Goal: Transaction & Acquisition: Purchase product/service

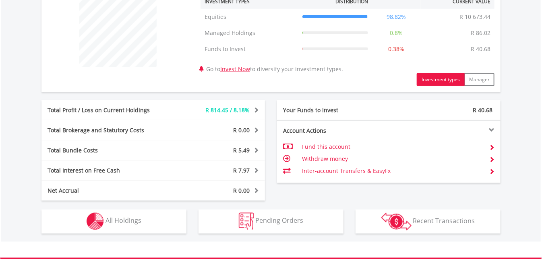
scroll to position [324, 0]
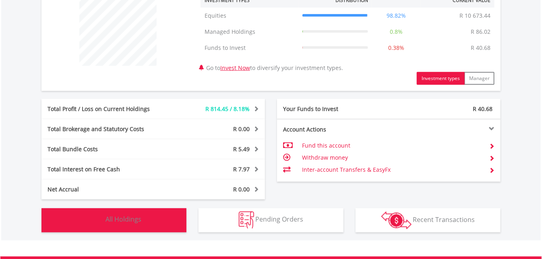
click at [126, 225] on button "Holdings All Holdings" at bounding box center [113, 221] width 145 height 24
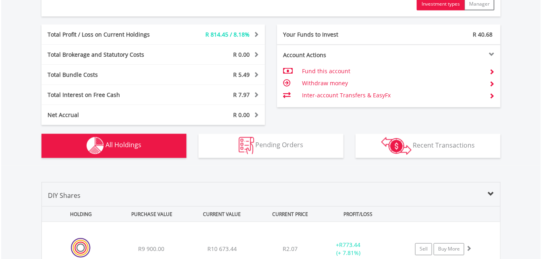
scroll to position [393, 0]
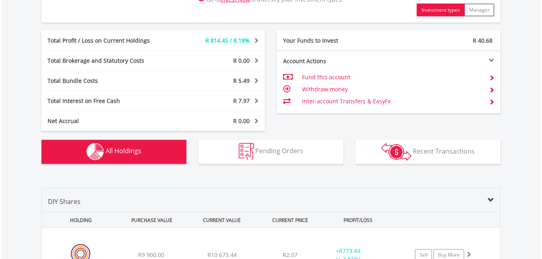
click at [324, 77] on td "Fund this account" at bounding box center [392, 77] width 181 height 12
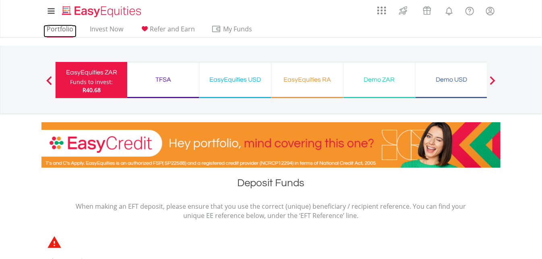
click at [60, 27] on link "Portfolio" at bounding box center [60, 31] width 33 height 12
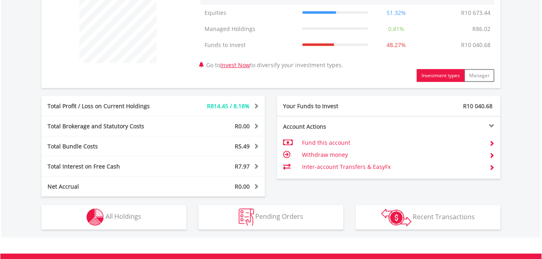
scroll to position [328, 0]
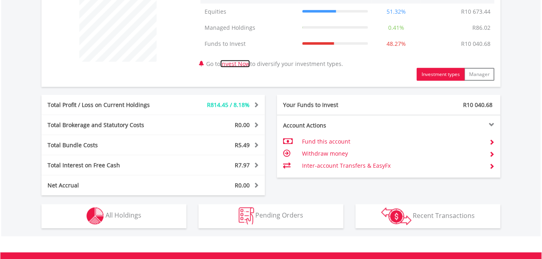
click at [233, 64] on link "Invest Now" at bounding box center [235, 64] width 30 height 8
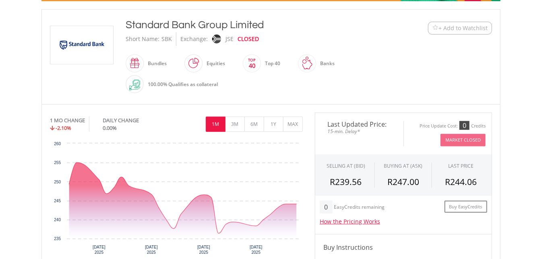
scroll to position [198, 0]
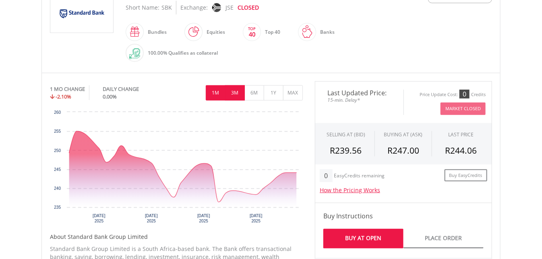
click at [236, 94] on button "3M" at bounding box center [235, 92] width 20 height 15
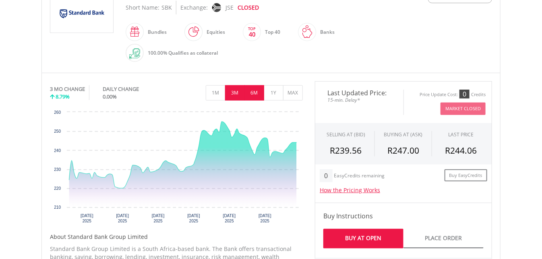
click at [255, 93] on button "6M" at bounding box center [255, 92] width 20 height 15
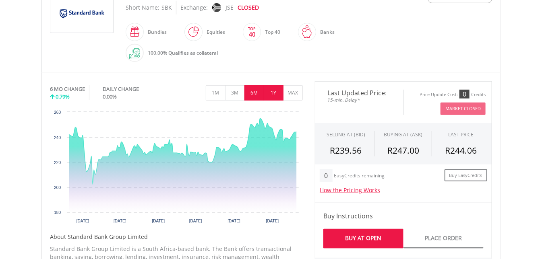
click at [274, 93] on button "1Y" at bounding box center [274, 92] width 20 height 15
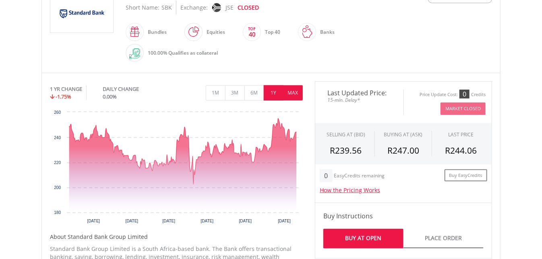
click at [290, 92] on button "MAX" at bounding box center [293, 92] width 20 height 15
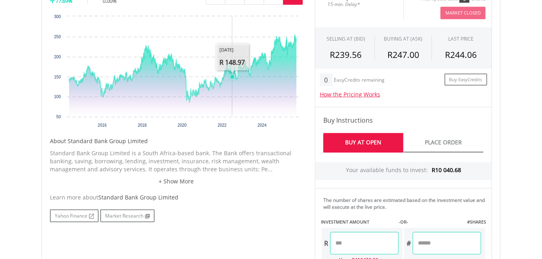
scroll to position [256, 0]
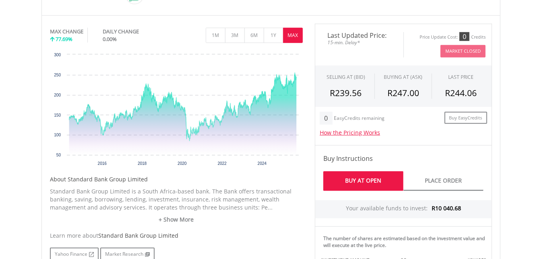
click at [358, 183] on link "Buy At Open" at bounding box center [363, 182] width 80 height 20
click at [365, 181] on link "Buy At Open" at bounding box center [363, 182] width 80 height 20
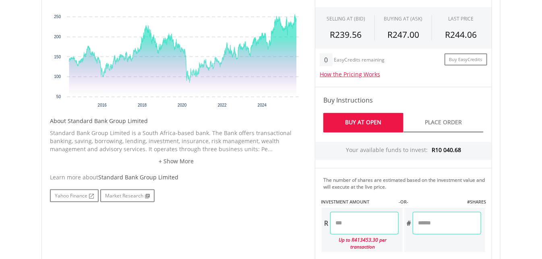
scroll to position [318, 0]
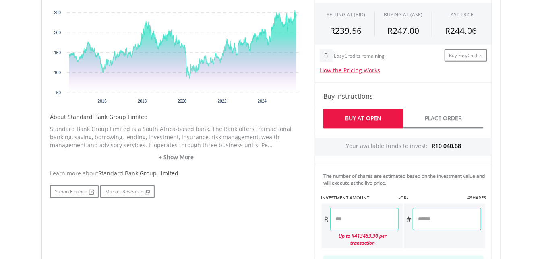
click at [357, 222] on input "number" at bounding box center [364, 219] width 68 height 23
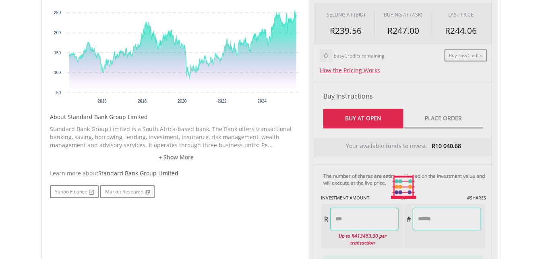
click at [274, 188] on div "Yahoo Finance Market Research" at bounding box center [176, 192] width 253 height 13
type input "********"
type input "*******"
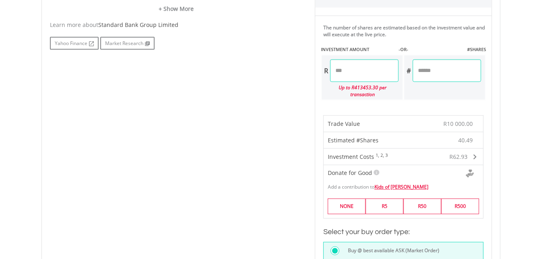
scroll to position [483, 0]
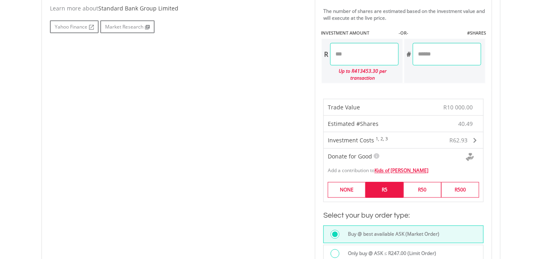
click at [387, 182] on label "R5" at bounding box center [385, 190] width 38 height 16
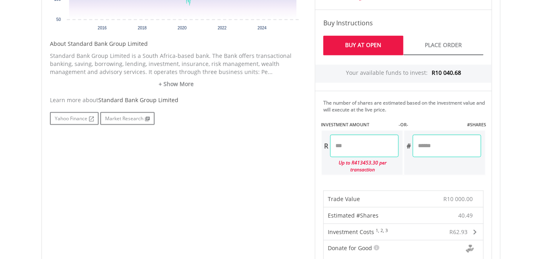
scroll to position [479, 0]
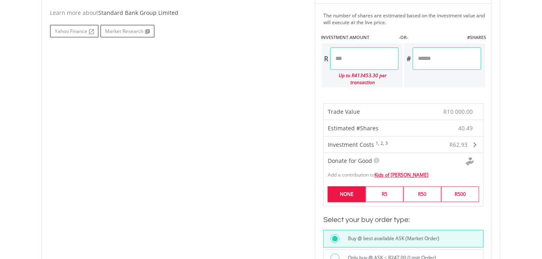
click at [343, 189] on label "NONE" at bounding box center [347, 195] width 38 height 16
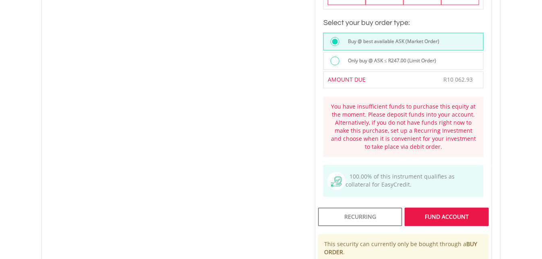
scroll to position [678, 0]
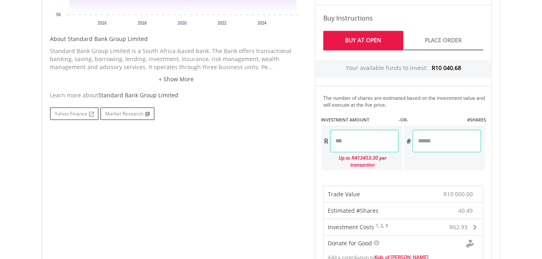
scroll to position [383, 0]
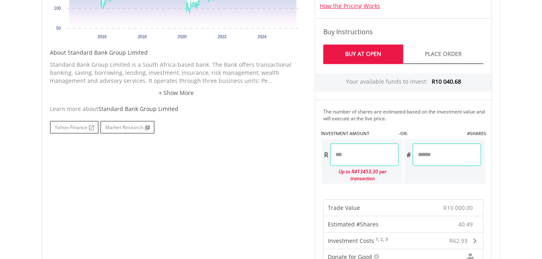
click at [350, 154] on input "********" at bounding box center [364, 155] width 68 height 23
type input "*******"
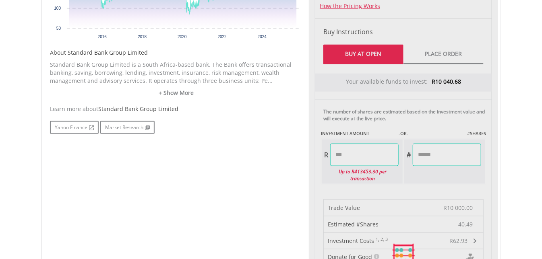
type input "*******"
click at [298, 159] on div "No chart available. MAX CHANGE 77.69% DAILY CHANGE 0.00% 1M 3M 6M 1Y MAX Chart …" at bounding box center [271, 256] width 454 height 719
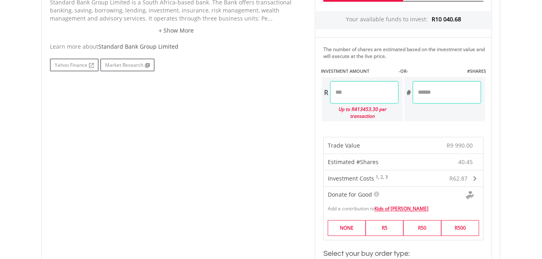
scroll to position [435, 0]
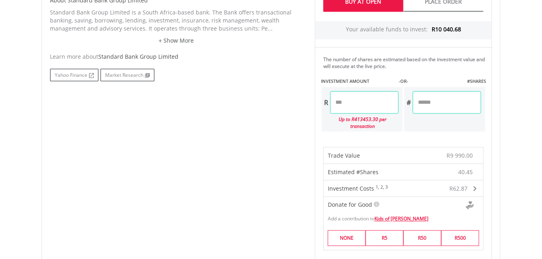
click at [347, 101] on input "*******" at bounding box center [364, 102] width 68 height 23
type input "*******"
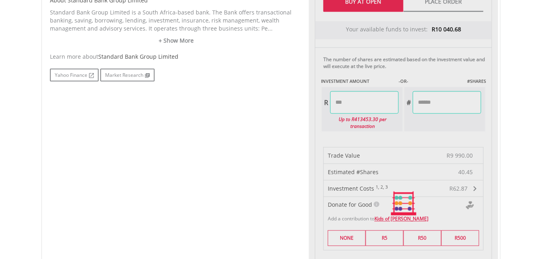
type input "*******"
click at [259, 119] on div "No chart available. MAX CHANGE 77.69% DAILY CHANGE 0.00% 1M 3M 6M 1Y MAX Chart …" at bounding box center [271, 203] width 454 height 719
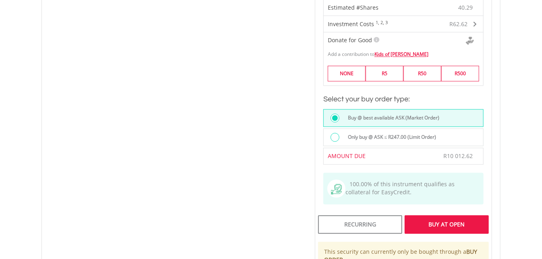
scroll to position [643, 0]
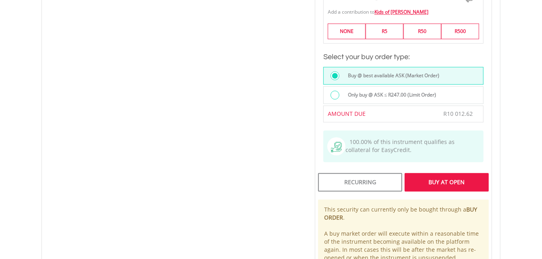
click at [451, 176] on div "Buy At Open" at bounding box center [447, 182] width 84 height 19
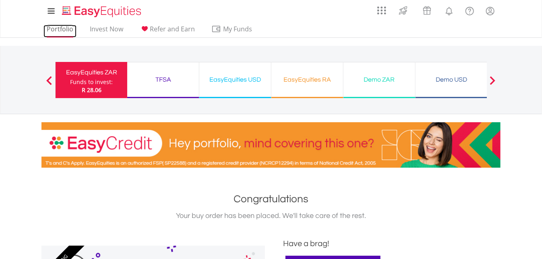
click at [59, 31] on link "Portfolio" at bounding box center [60, 31] width 33 height 12
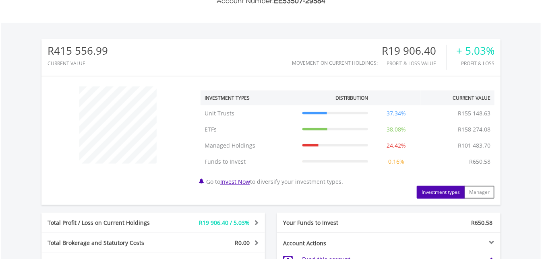
scroll to position [251, 0]
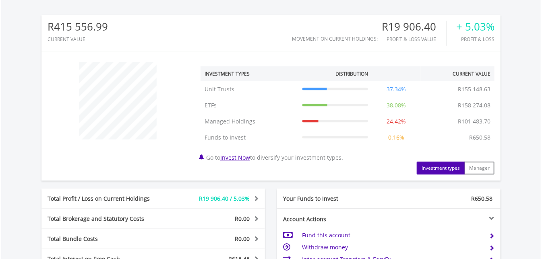
click at [438, 169] on button "Investment types" at bounding box center [441, 168] width 48 height 13
click at [231, 157] on link "Invest Now" at bounding box center [235, 158] width 30 height 8
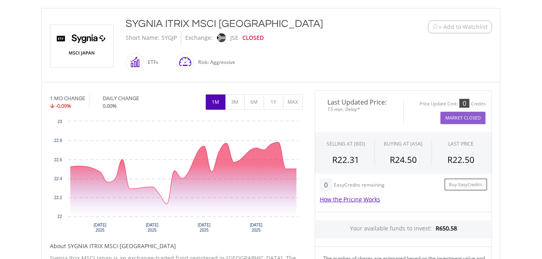
scroll to position [177, 0]
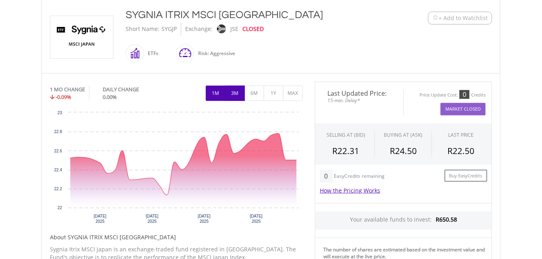
click at [234, 91] on button "3M" at bounding box center [235, 93] width 20 height 15
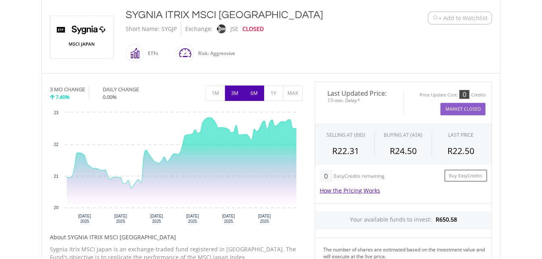
click at [253, 93] on button "6M" at bounding box center [255, 93] width 20 height 15
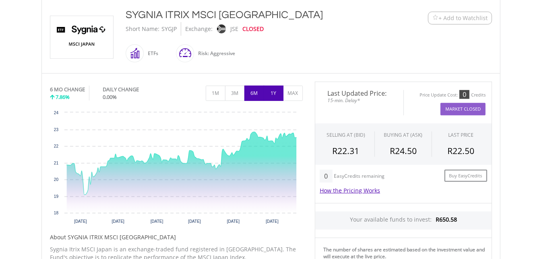
click at [268, 92] on button "1Y" at bounding box center [274, 93] width 20 height 15
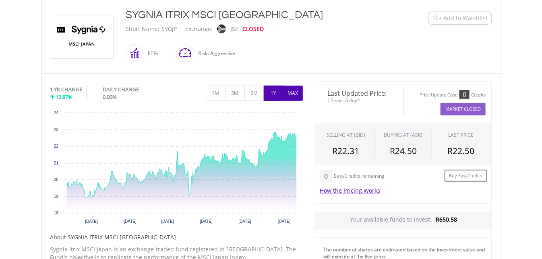
click at [294, 92] on button "MAX" at bounding box center [293, 93] width 20 height 15
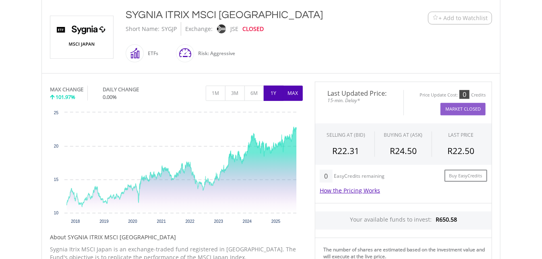
click at [272, 91] on button "1Y" at bounding box center [274, 93] width 20 height 15
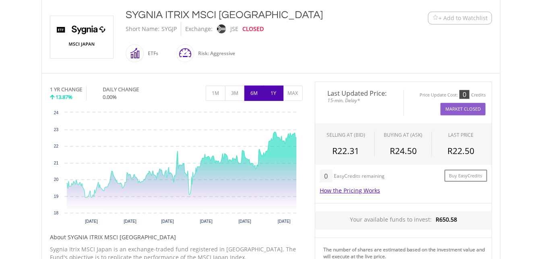
click at [255, 91] on button "6M" at bounding box center [255, 93] width 20 height 15
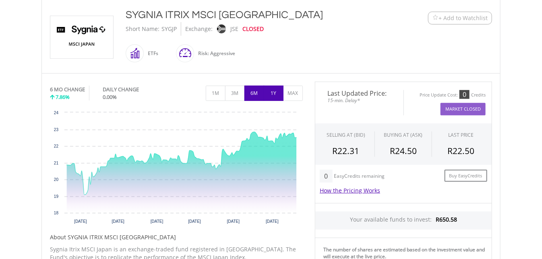
click at [273, 94] on button "1Y" at bounding box center [274, 93] width 20 height 15
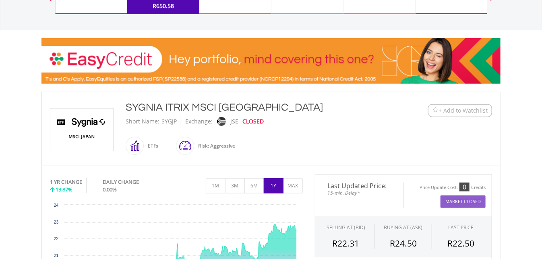
scroll to position [0, 0]
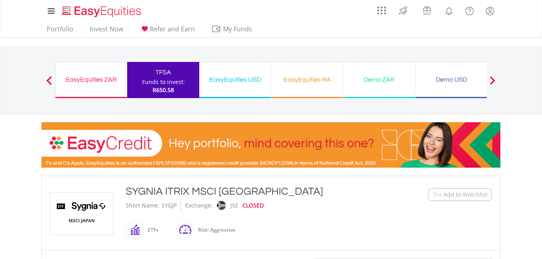
click at [94, 77] on div "EasyEquities ZAR" at bounding box center [91, 79] width 62 height 11
click at [59, 27] on link "Portfolio" at bounding box center [60, 31] width 33 height 12
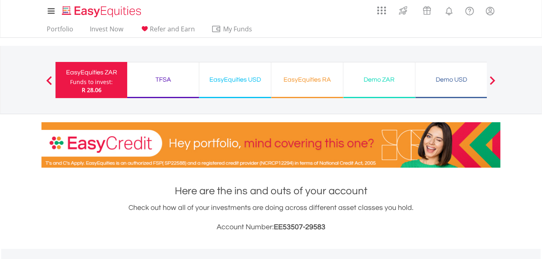
click at [161, 76] on div "TFSA" at bounding box center [163, 79] width 62 height 11
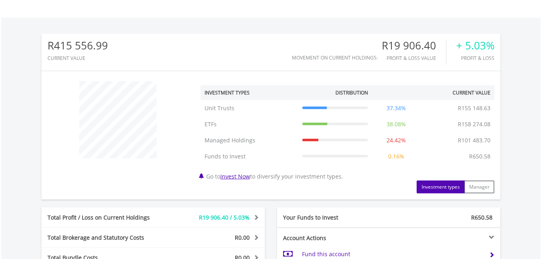
scroll to position [235, 0]
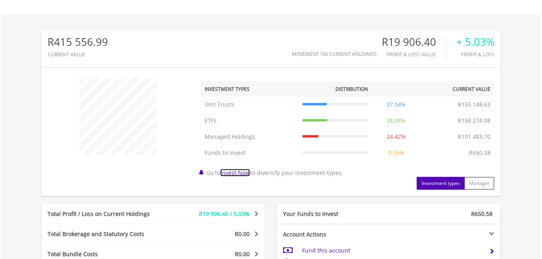
click at [236, 171] on link "Invest Now" at bounding box center [235, 173] width 30 height 8
